Goal: Entertainment & Leisure: Consume media (video, audio)

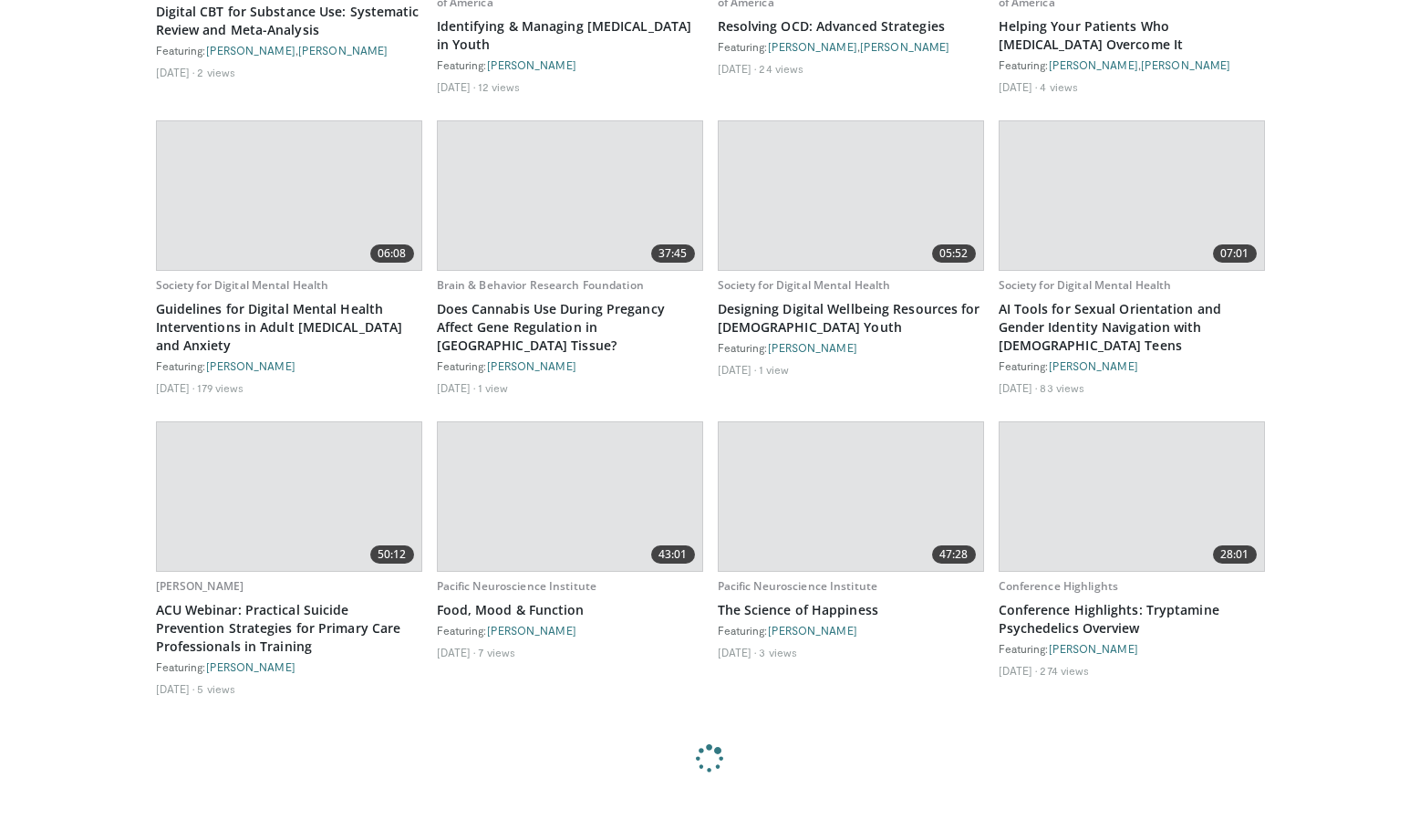
scroll to position [18476, 0]
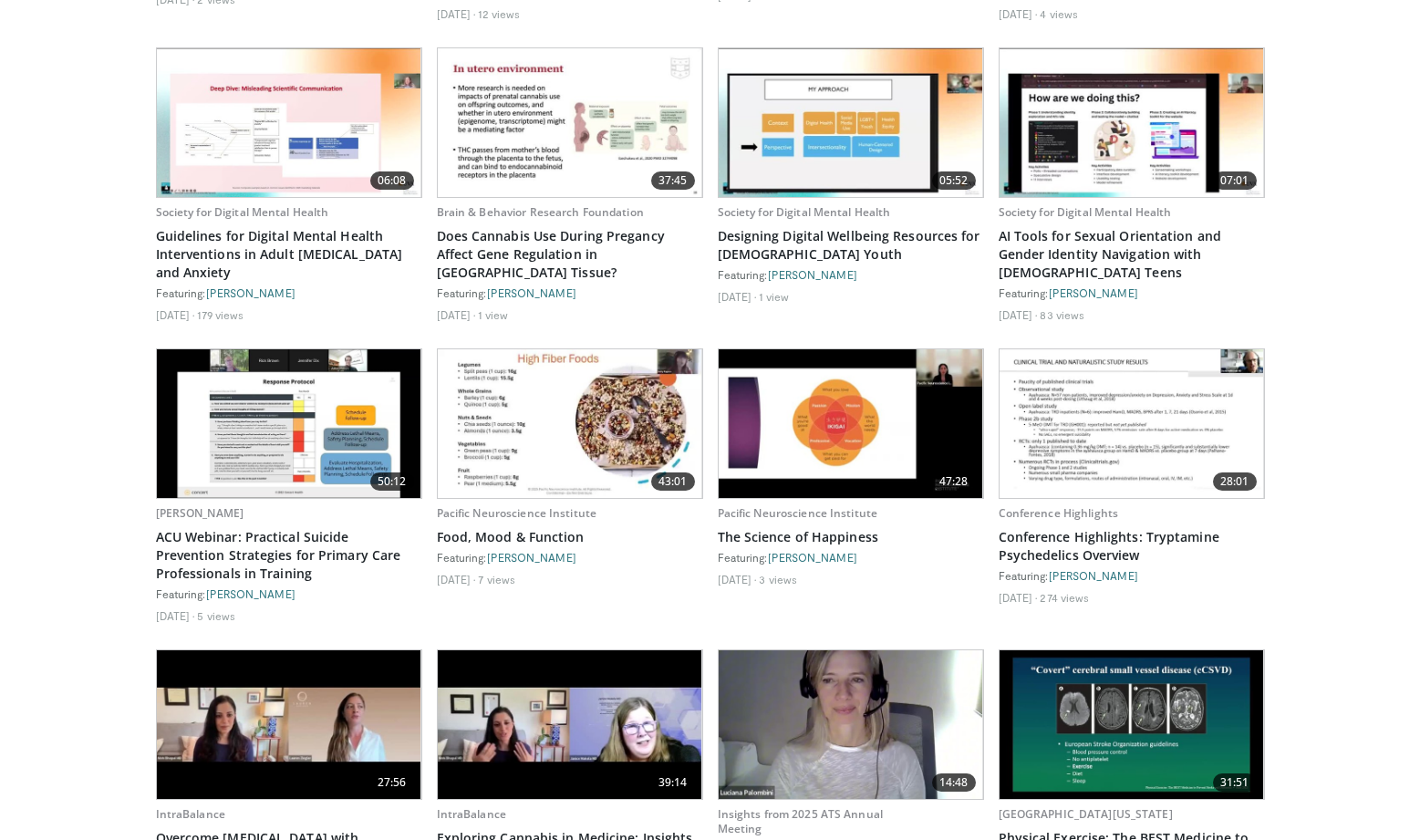
click at [804, 377] on img at bounding box center [852, 423] width 265 height 149
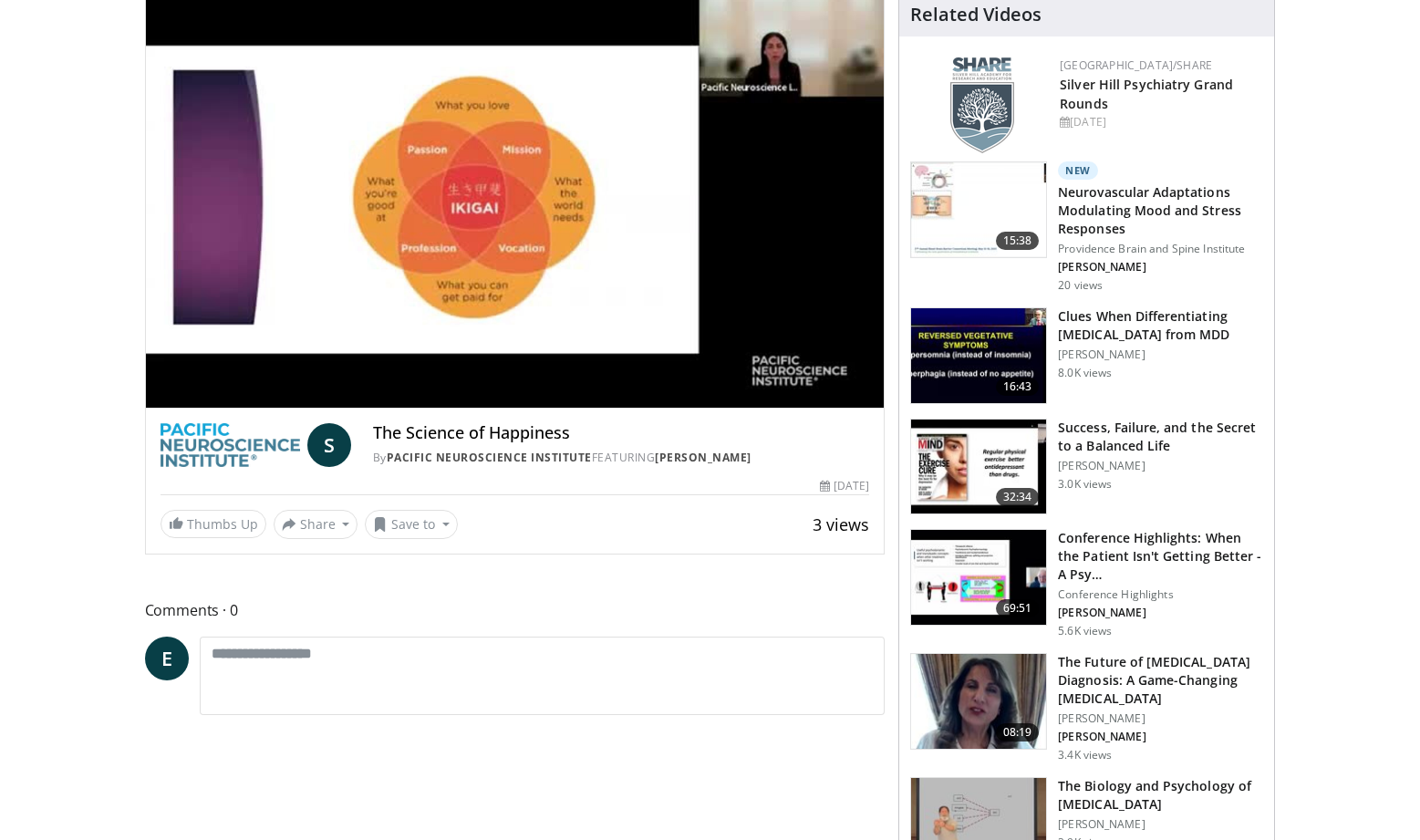
scroll to position [203, 0]
